Goal: Information Seeking & Learning: Check status

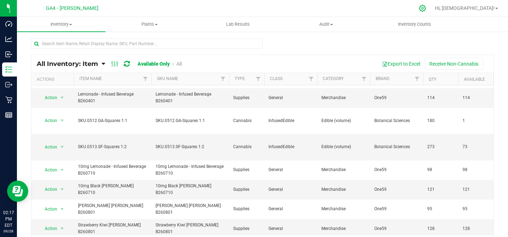
click at [428, 10] on div at bounding box center [423, 8] width 10 height 7
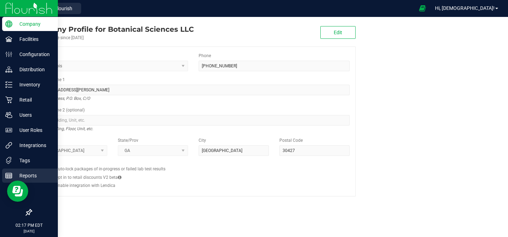
click at [25, 176] on p "Reports" at bounding box center [33, 176] width 42 height 8
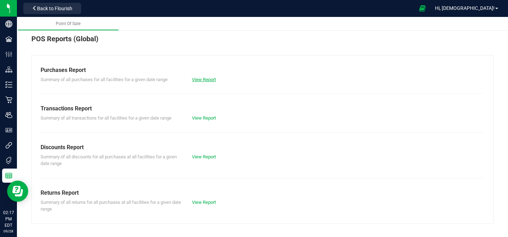
click at [201, 82] on link "View Report" at bounding box center [204, 79] width 24 height 5
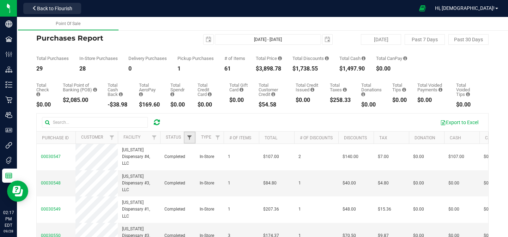
click at [190, 138] on span "Filter" at bounding box center [190, 138] width 6 height 6
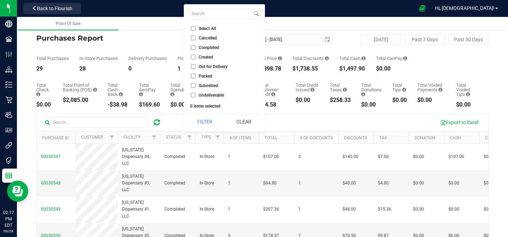
click at [213, 47] on span "Completed" at bounding box center [209, 48] width 20 height 4
click at [196, 47] on input "Completed" at bounding box center [193, 47] width 5 height 5
checkbox input "true"
click at [207, 118] on button "Filter" at bounding box center [205, 122] width 34 height 16
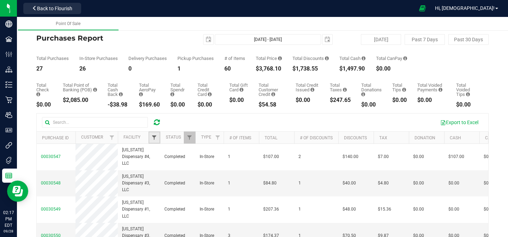
click at [156, 137] on span "Filter" at bounding box center [154, 138] width 6 height 6
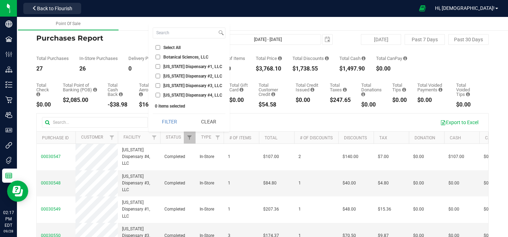
click at [173, 96] on span "[US_STATE] Dispensary #4, LLC" at bounding box center [192, 95] width 59 height 4
click at [160, 96] on input "[US_STATE] Dispensary #4, LLC" at bounding box center [158, 95] width 5 height 5
checkbox input "true"
click at [173, 125] on button "Filter" at bounding box center [170, 122] width 34 height 16
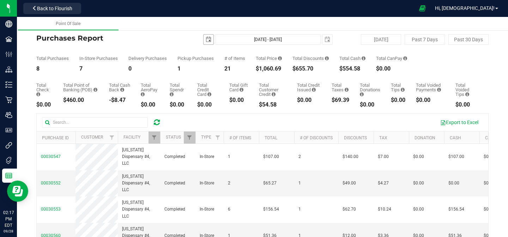
click at [209, 39] on span "select" at bounding box center [209, 40] width 6 height 6
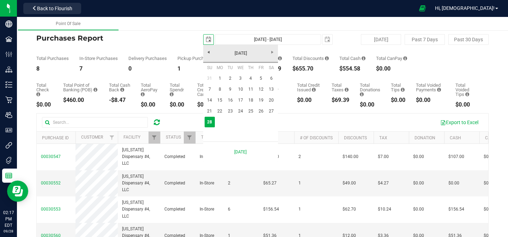
scroll to position [0, 18]
click at [273, 51] on link "[DATE]" at bounding box center [241, 53] width 76 height 11
click at [212, 118] on link "Sep" at bounding box center [214, 112] width 18 height 18
click at [221, 78] on link "1" at bounding box center [220, 78] width 10 height 11
type input "[DATE]"
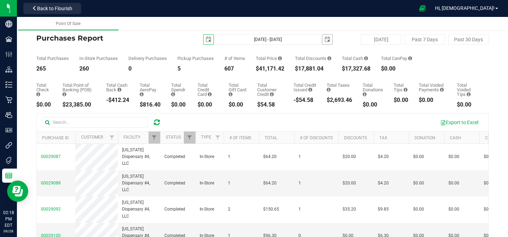
click at [329, 41] on span "select" at bounding box center [328, 40] width 6 height 6
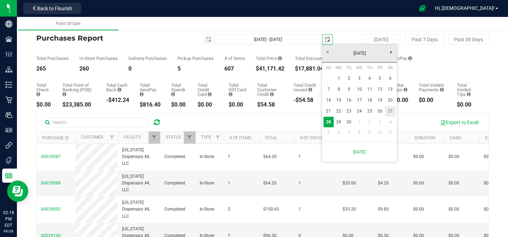
click at [393, 110] on link "27" at bounding box center [390, 111] width 10 height 11
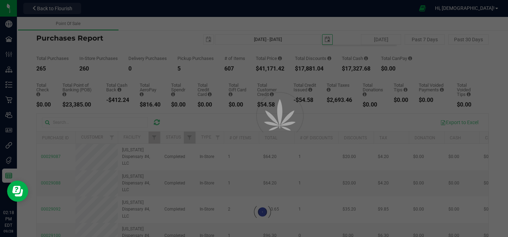
type input "[DATE] - [DATE]"
type input "[DATE]"
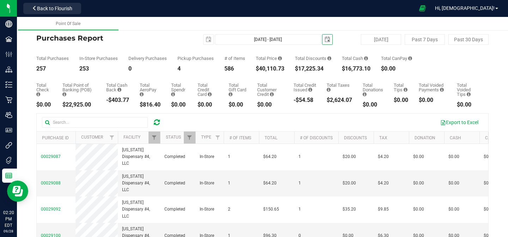
click at [326, 43] on span "select" at bounding box center [328, 40] width 10 height 10
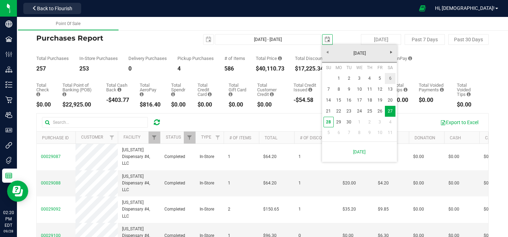
click at [392, 77] on link "6" at bounding box center [390, 78] width 10 height 11
type input "[DATE] - [DATE]"
type input "[DATE]"
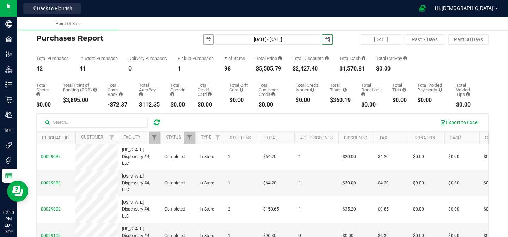
click at [212, 37] on span "select" at bounding box center [209, 40] width 10 height 10
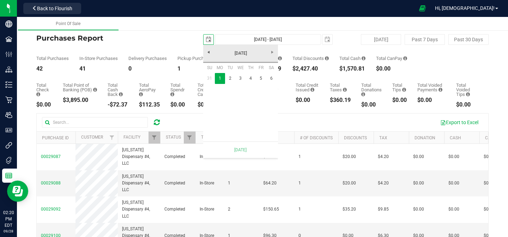
scroll to position [0, 18]
click at [211, 77] on link "31" at bounding box center [210, 78] width 10 height 11
type input "[DATE] - [DATE]"
type input "[DATE]"
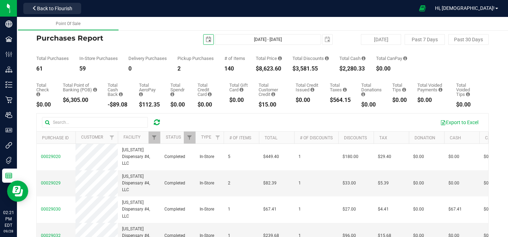
click at [212, 39] on span "select" at bounding box center [209, 40] width 10 height 10
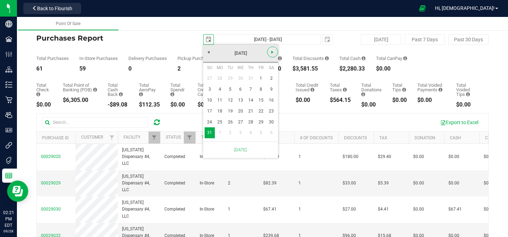
click at [274, 53] on span "Next" at bounding box center [273, 52] width 6 height 6
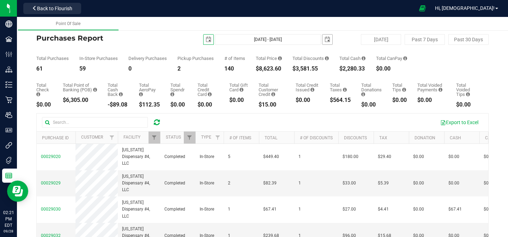
click at [332, 41] on span "select" at bounding box center [328, 40] width 10 height 10
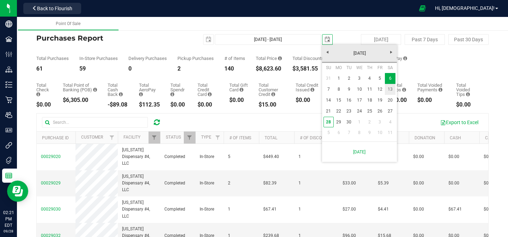
click at [392, 91] on link "13" at bounding box center [390, 89] width 10 height 11
type input "[DATE] - [DATE]"
type input "[DATE]"
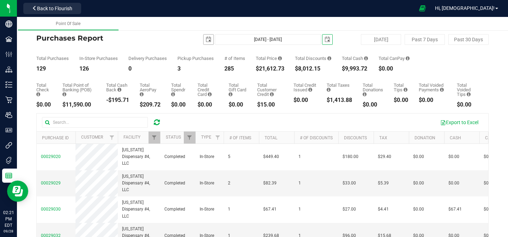
click at [209, 42] on span "select" at bounding box center [209, 40] width 6 height 6
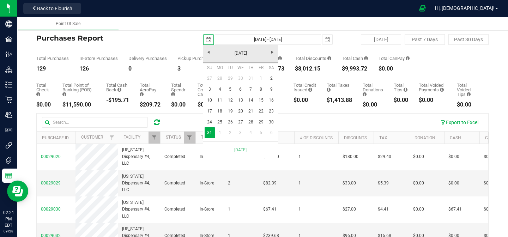
scroll to position [0, 18]
click at [274, 49] on link "Next" at bounding box center [272, 52] width 11 height 11
click at [208, 89] on link "7" at bounding box center [210, 89] width 10 height 11
type input "[DATE] - [DATE]"
type input "[DATE]"
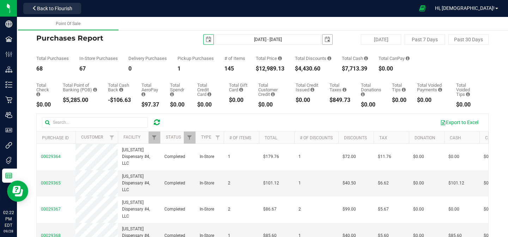
click at [327, 41] on span "select" at bounding box center [328, 40] width 6 height 6
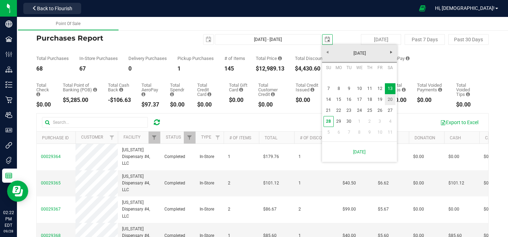
click at [391, 100] on link "20" at bounding box center [390, 99] width 10 height 11
type input "[DATE] - [DATE]"
type input "[DATE]"
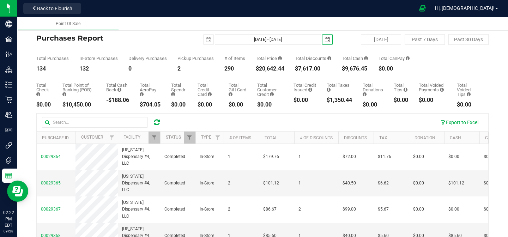
click at [201, 46] on div "Total Purchases 134 In-Store Purchases 132 Delivery Purchases 0 Pickup Purchase…" at bounding box center [262, 58] width 453 height 27
click at [206, 43] on span "select" at bounding box center [209, 40] width 10 height 10
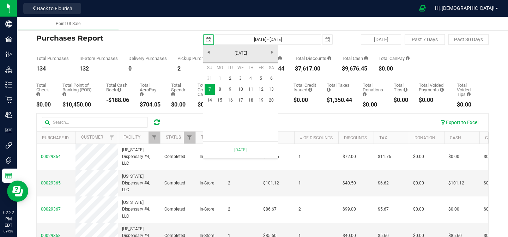
scroll to position [0, 18]
click at [206, 99] on link "14" at bounding box center [210, 100] width 10 height 11
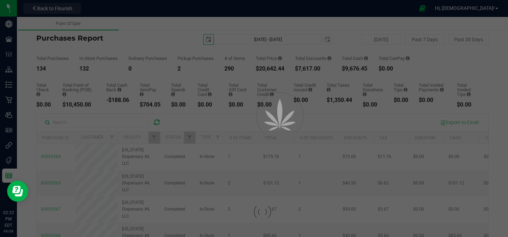
type input "[DATE] - [DATE]"
type input "[DATE]"
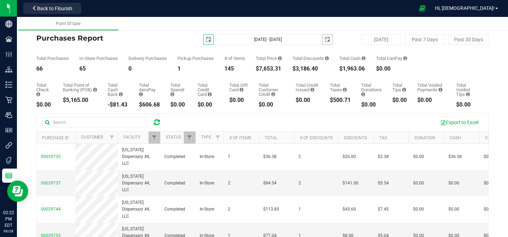
click at [327, 39] on span "select" at bounding box center [328, 40] width 6 height 6
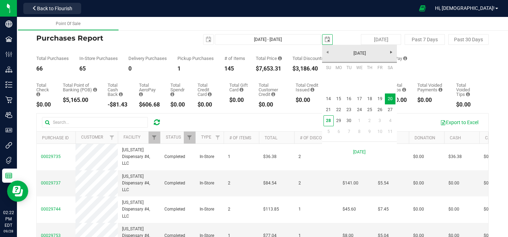
scroll to position [0, 18]
click at [391, 111] on link "27" at bounding box center [390, 110] width 10 height 11
type input "[DATE] - [DATE]"
type input "[DATE]"
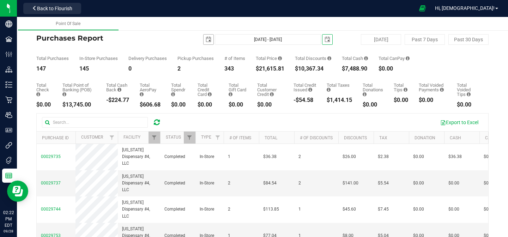
click at [211, 43] on span "select" at bounding box center [209, 40] width 10 height 10
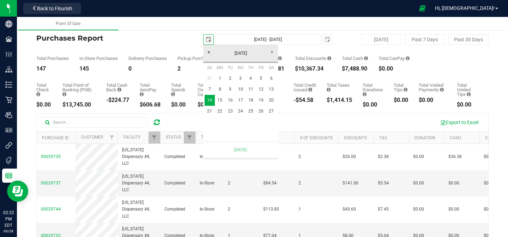
scroll to position [0, 18]
click at [210, 113] on link "21" at bounding box center [210, 111] width 10 height 11
type input "[DATE] - [DATE]"
type input "[DATE]"
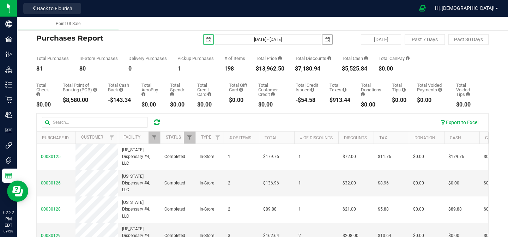
click at [326, 38] on span "select" at bounding box center [328, 40] width 6 height 6
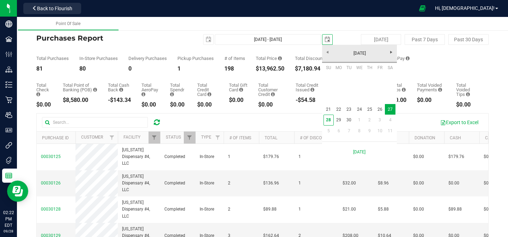
scroll to position [0, 18]
click at [390, 111] on link "27" at bounding box center [390, 109] width 10 height 11
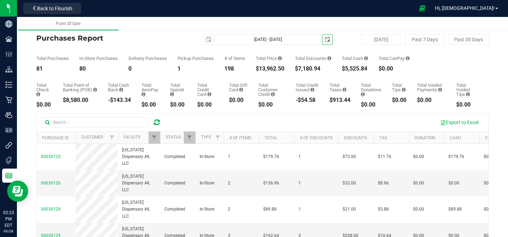
click at [328, 41] on span "select" at bounding box center [328, 40] width 6 height 6
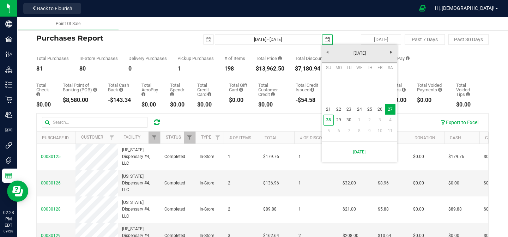
click at [328, 41] on span "select" at bounding box center [328, 40] width 6 height 6
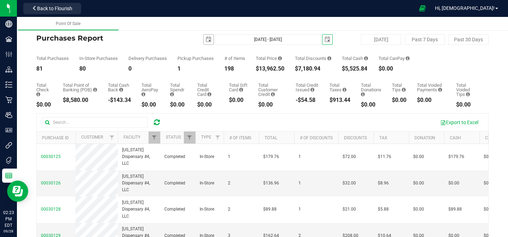
click at [210, 39] on span "select" at bounding box center [209, 40] width 6 height 6
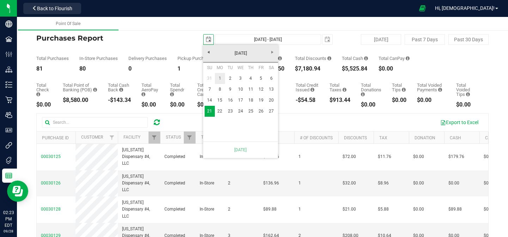
click at [222, 77] on link "1" at bounding box center [220, 78] width 10 height 11
type input "[DATE] - [DATE]"
type input "[DATE]"
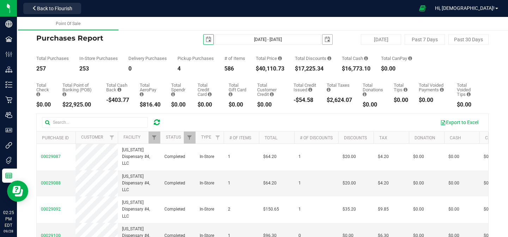
click at [327, 39] on span "select" at bounding box center [328, 40] width 6 height 6
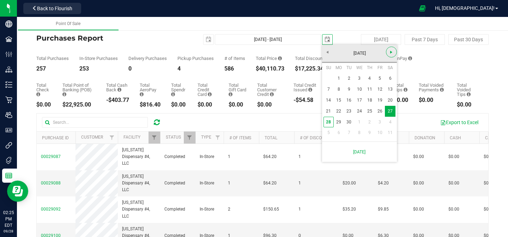
click at [392, 53] on span "Next" at bounding box center [392, 52] width 6 height 6
click at [391, 123] on link "1" at bounding box center [390, 122] width 10 height 11
type input "[DATE] - [DATE]"
type input "[DATE]"
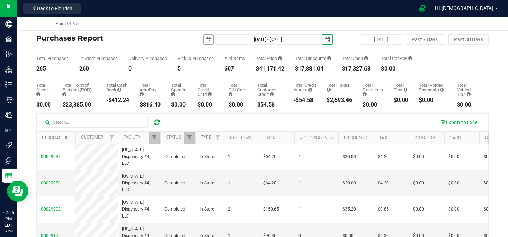
click at [210, 40] on span "select" at bounding box center [209, 40] width 6 height 6
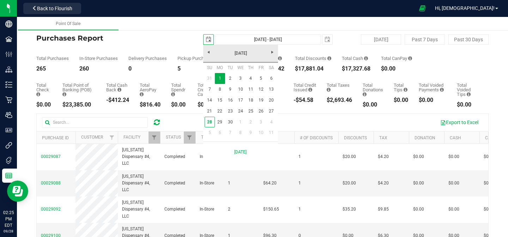
scroll to position [0, 18]
click at [210, 123] on link "28" at bounding box center [210, 122] width 10 height 11
type input "[DATE] - [DATE]"
type input "[DATE]"
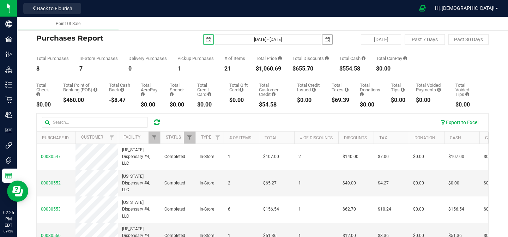
click at [329, 39] on span "select" at bounding box center [328, 40] width 6 height 6
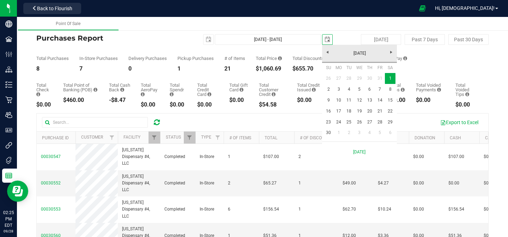
scroll to position [0, 18]
click at [209, 40] on span "select" at bounding box center [209, 40] width 6 height 6
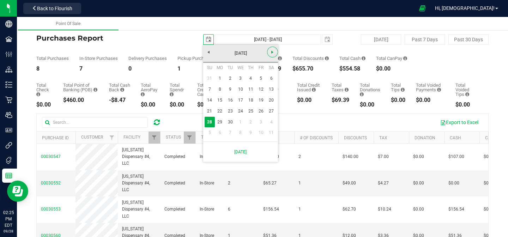
click at [273, 54] on span "Next" at bounding box center [273, 52] width 6 height 6
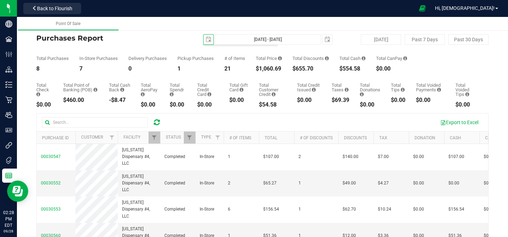
scroll to position [0, 0]
click at [208, 39] on span "select" at bounding box center [209, 40] width 6 height 6
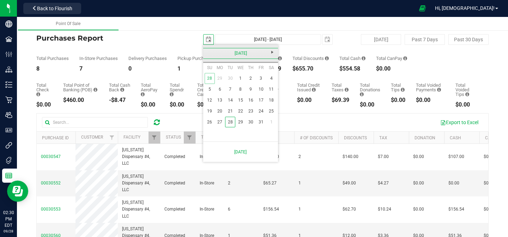
click at [208, 54] on link "[DATE]" at bounding box center [241, 53] width 76 height 11
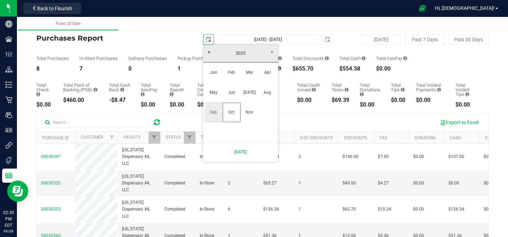
click at [220, 113] on link "Sep" at bounding box center [214, 112] width 18 height 18
click at [210, 79] on link "31" at bounding box center [210, 78] width 10 height 11
type input "[DATE] - [DATE]"
type input "[DATE]"
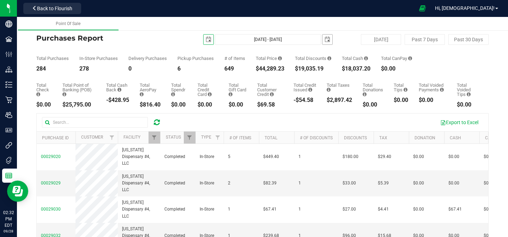
click at [327, 38] on span "select" at bounding box center [328, 40] width 6 height 6
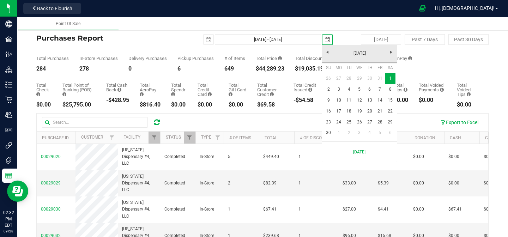
scroll to position [0, 18]
click at [328, 53] on link "[DATE]" at bounding box center [360, 53] width 76 height 11
click at [338, 111] on link "Sep" at bounding box center [333, 112] width 18 height 18
click at [390, 112] on link "27" at bounding box center [390, 111] width 10 height 11
type input "[DATE] - [DATE]"
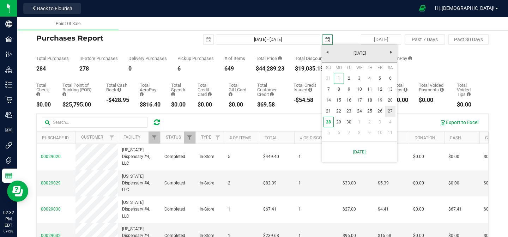
type input "[DATE]"
